Goal: Information Seeking & Learning: Check status

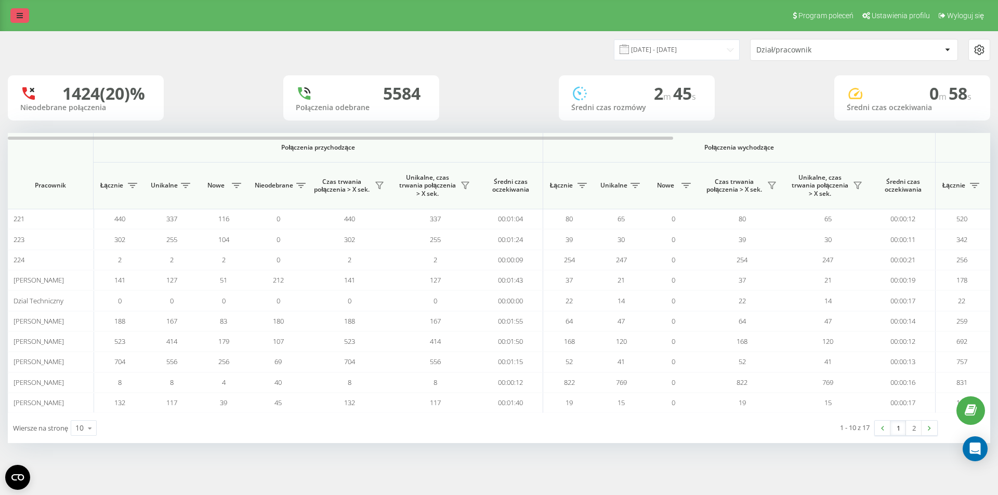
click at [20, 16] on icon at bounding box center [20, 15] width 6 height 7
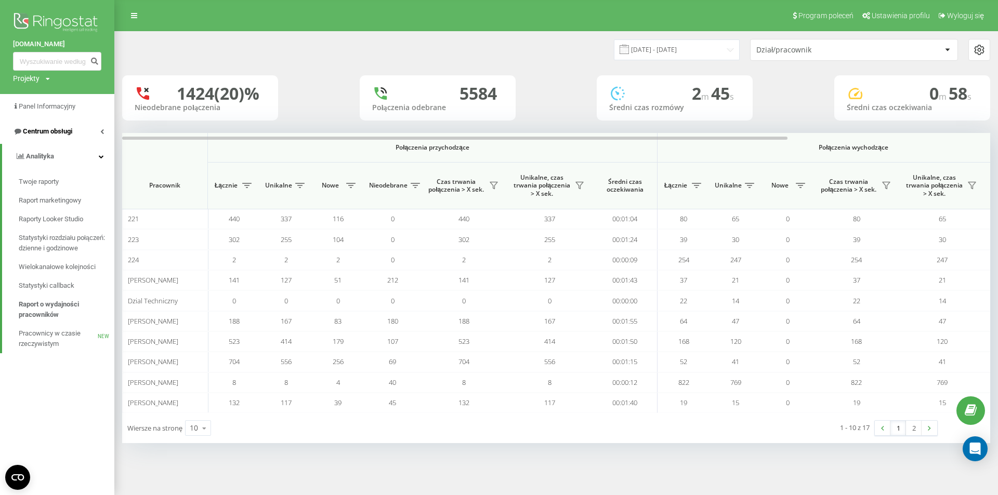
click at [76, 134] on link "Centrum obsługi" at bounding box center [57, 131] width 114 height 25
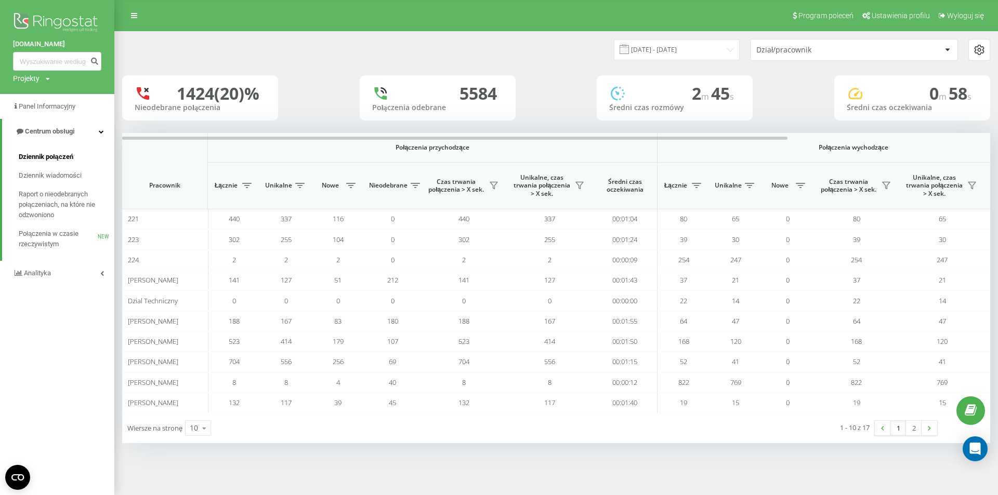
click at [58, 157] on span "Dziennik połączeń" at bounding box center [46, 157] width 55 height 10
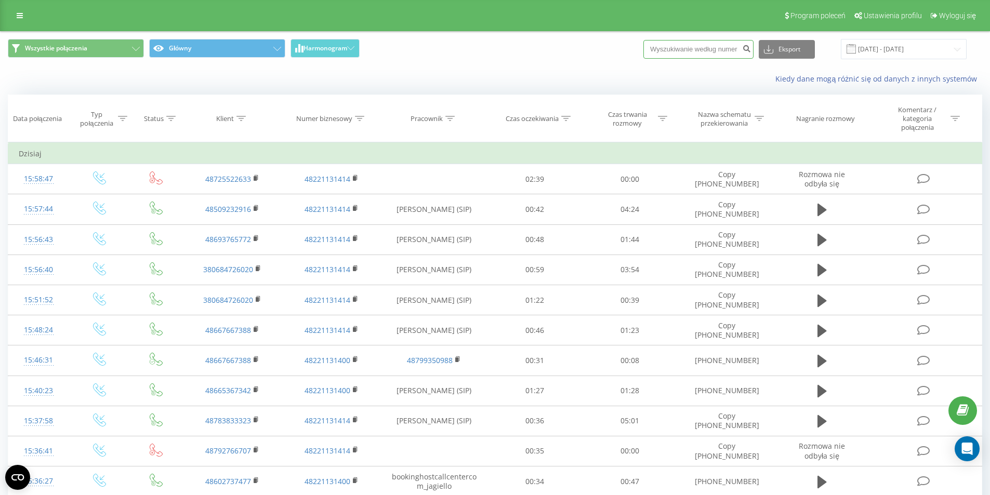
click at [742, 50] on input at bounding box center [699, 49] width 110 height 19
paste input "+447595618422"
type input "+447595618422"
click at [751, 47] on button "submit" at bounding box center [747, 49] width 14 height 19
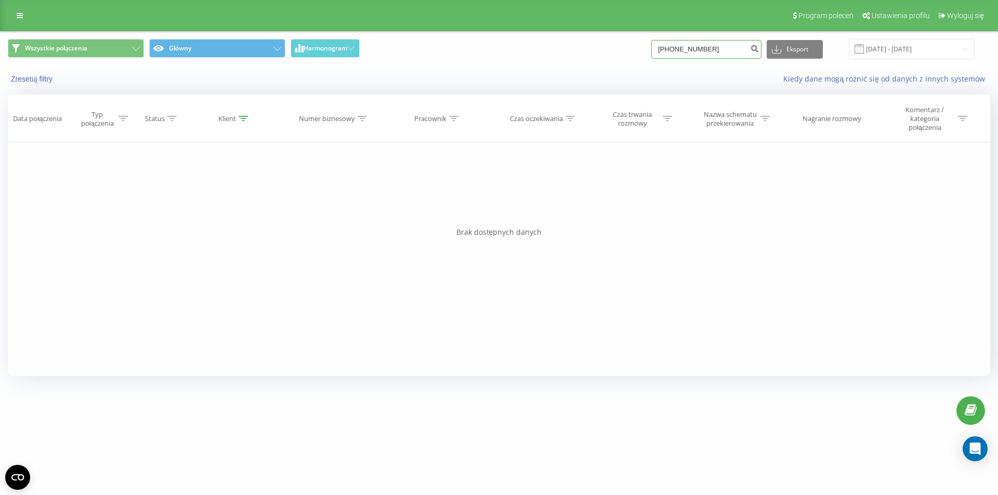
click at [681, 49] on input "+447595618422" at bounding box center [706, 49] width 110 height 19
click at [672, 48] on input "+447595618422" at bounding box center [706, 49] width 110 height 19
type input "447595618422"
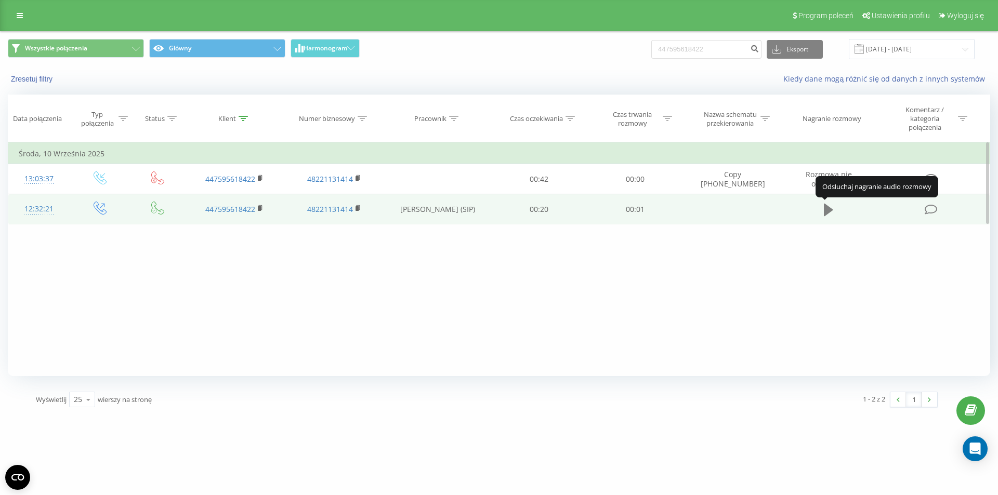
click at [827, 215] on icon at bounding box center [828, 210] width 9 height 15
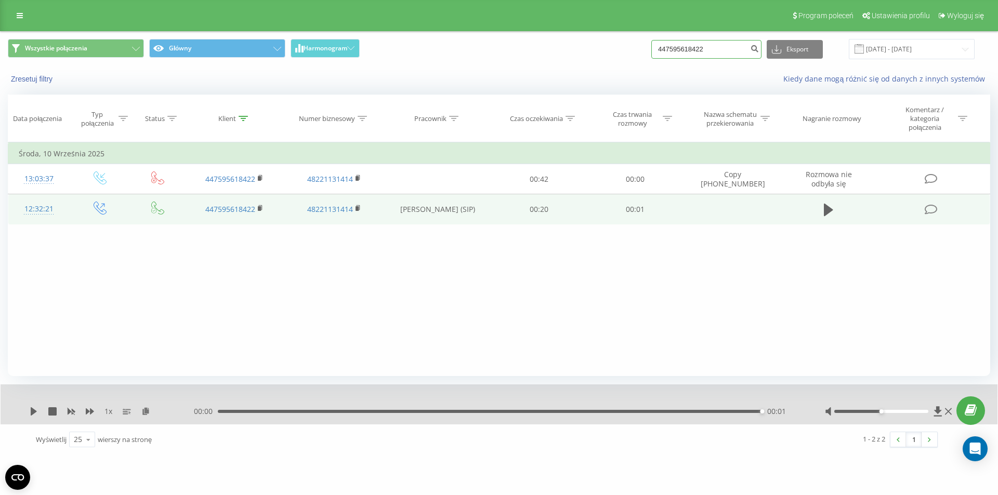
click at [730, 47] on input "447595618422" at bounding box center [706, 49] width 110 height 19
drag, startPoint x: 661, startPoint y: 48, endPoint x: 612, endPoint y: 60, distance: 50.3
click at [625, 57] on div "Wszystkie połączenia Główny Harmonogram 447595618422 Eksport .csv .xls .xlsx 22…" at bounding box center [499, 49] width 982 height 20
type input "7595618422"
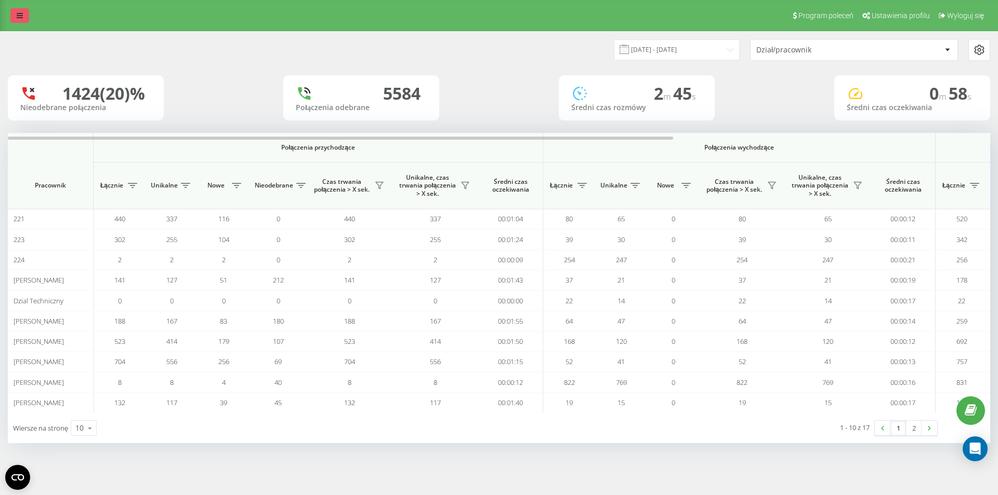
click at [12, 14] on link at bounding box center [19, 15] width 19 height 15
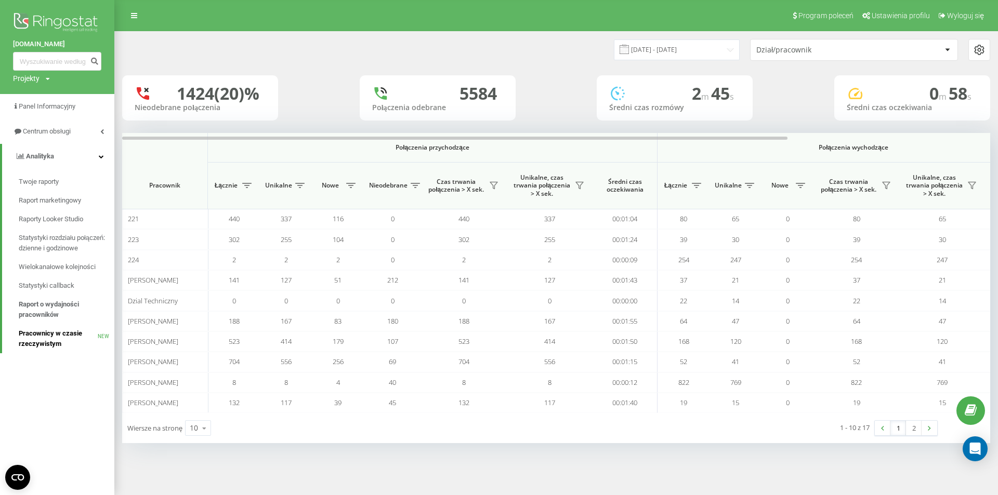
click at [52, 336] on span "Pracownicy w czasie rzeczywistym" at bounding box center [58, 339] width 79 height 21
